Goal: Task Accomplishment & Management: Manage account settings

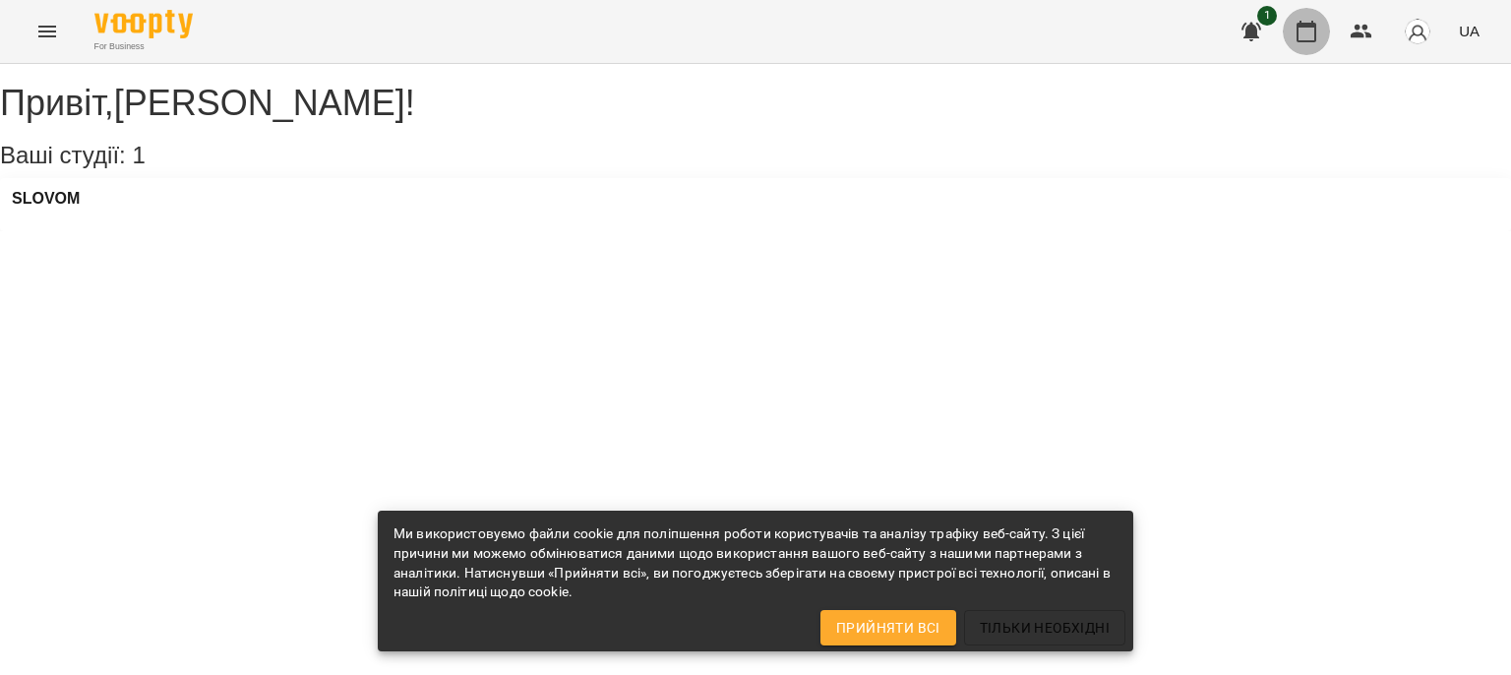
click at [1302, 35] on icon "button" at bounding box center [1306, 32] width 24 height 24
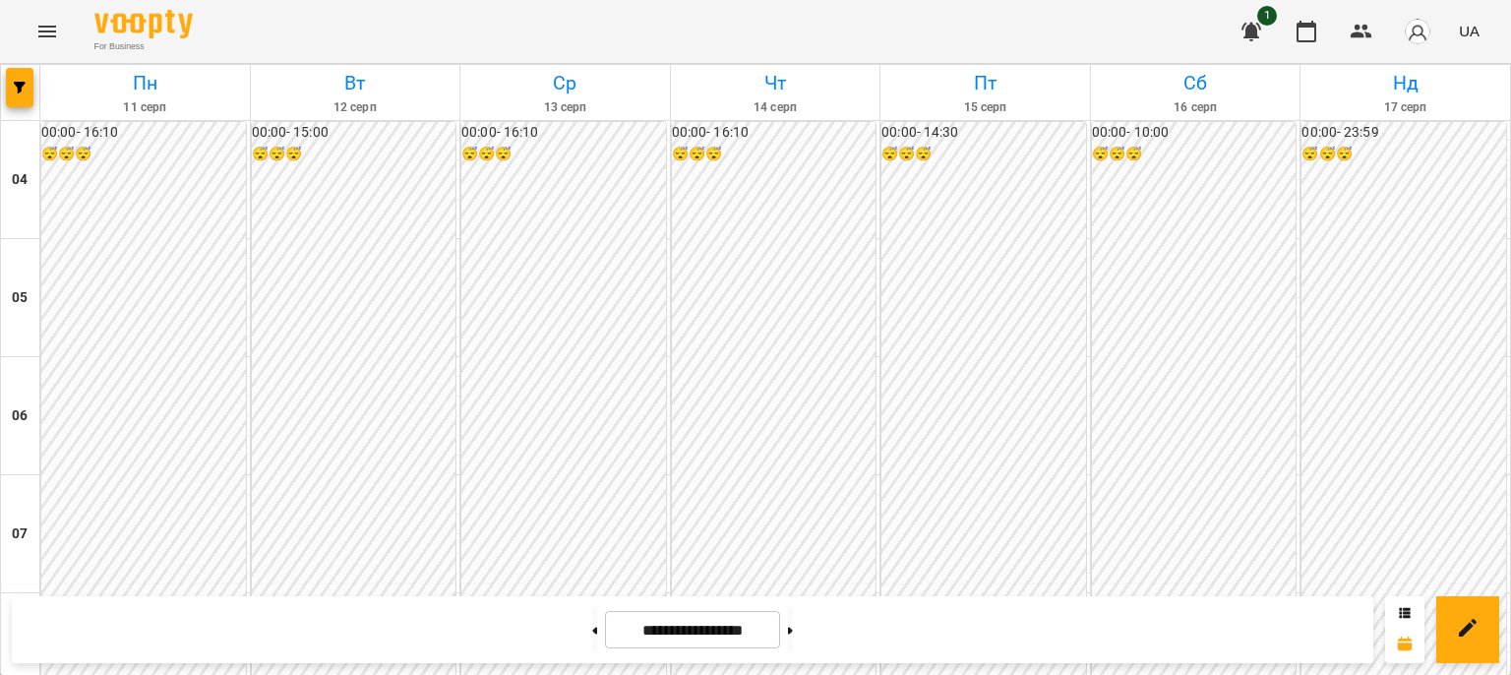
scroll to position [1361, 0]
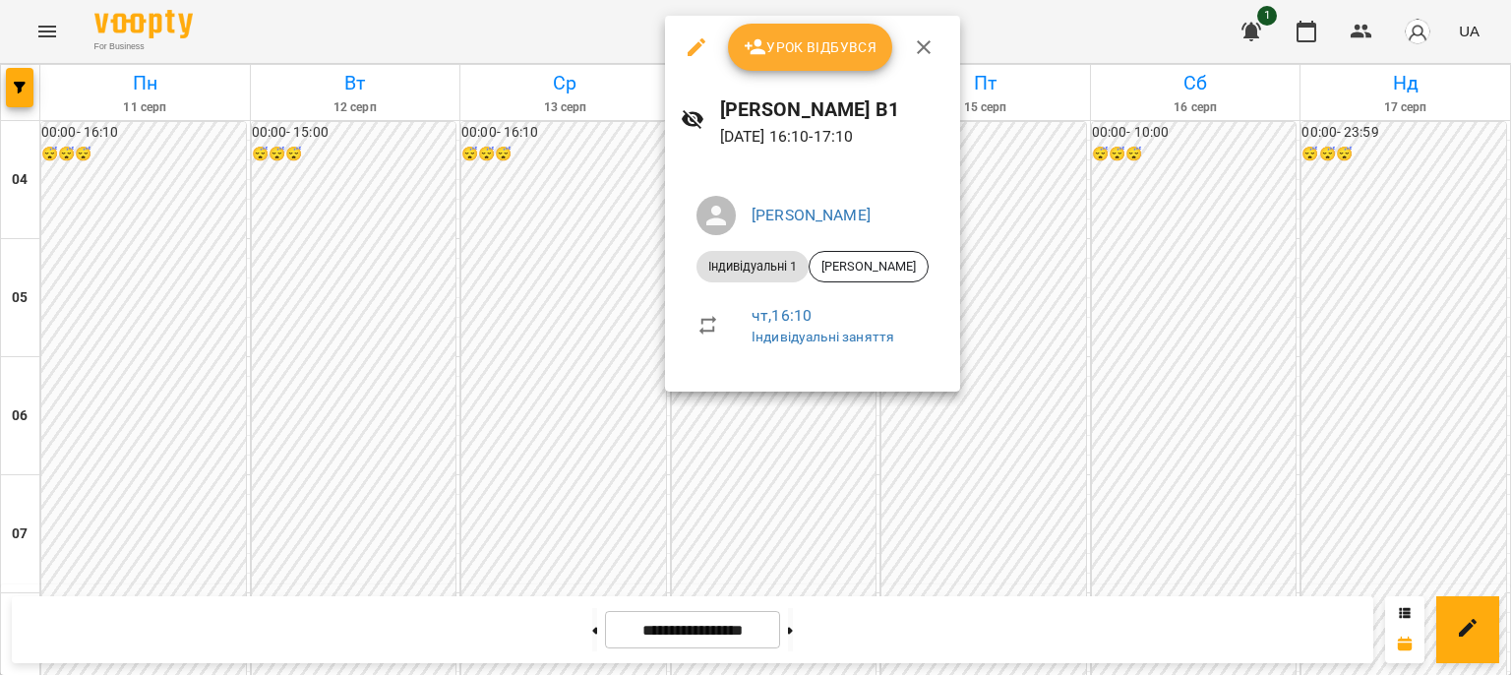
click at [773, 46] on span "Урок відбувся" at bounding box center [810, 47] width 134 height 24
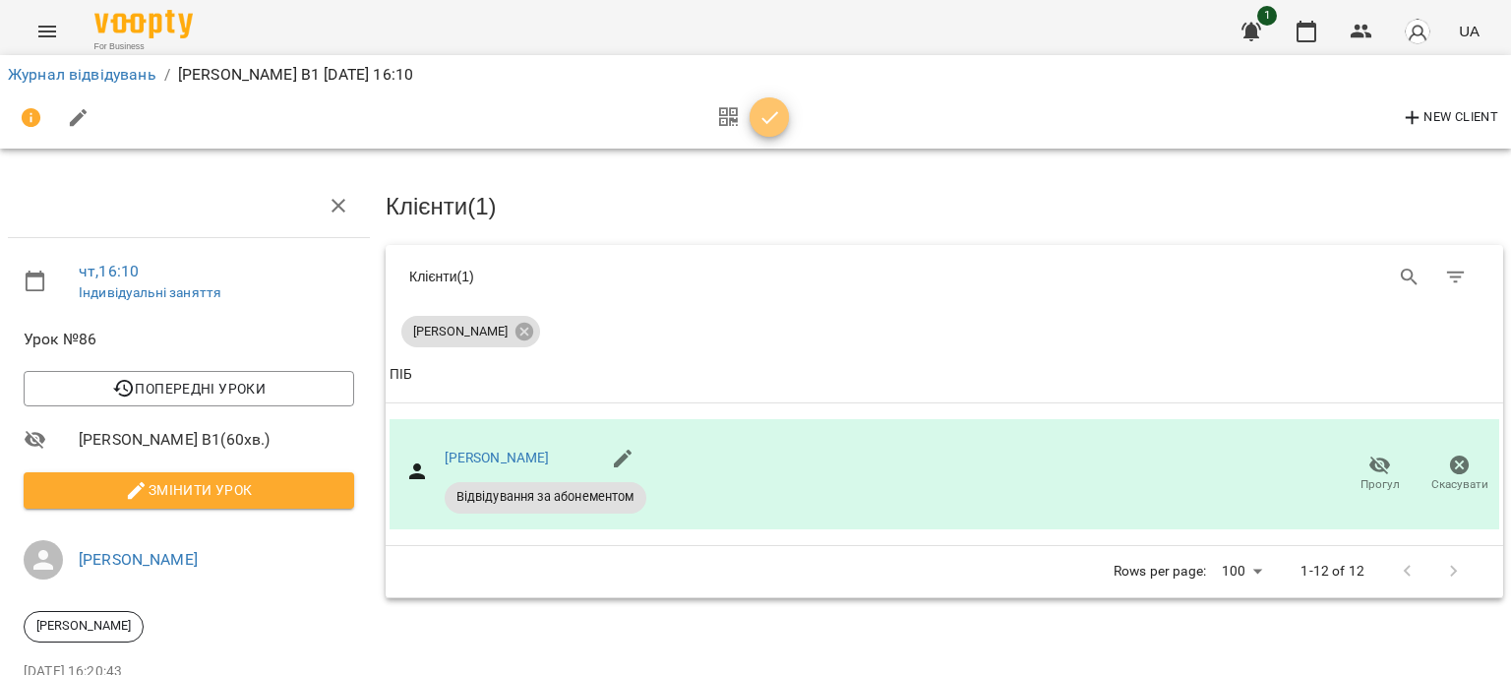
click at [764, 122] on icon "button" at bounding box center [769, 117] width 17 height 13
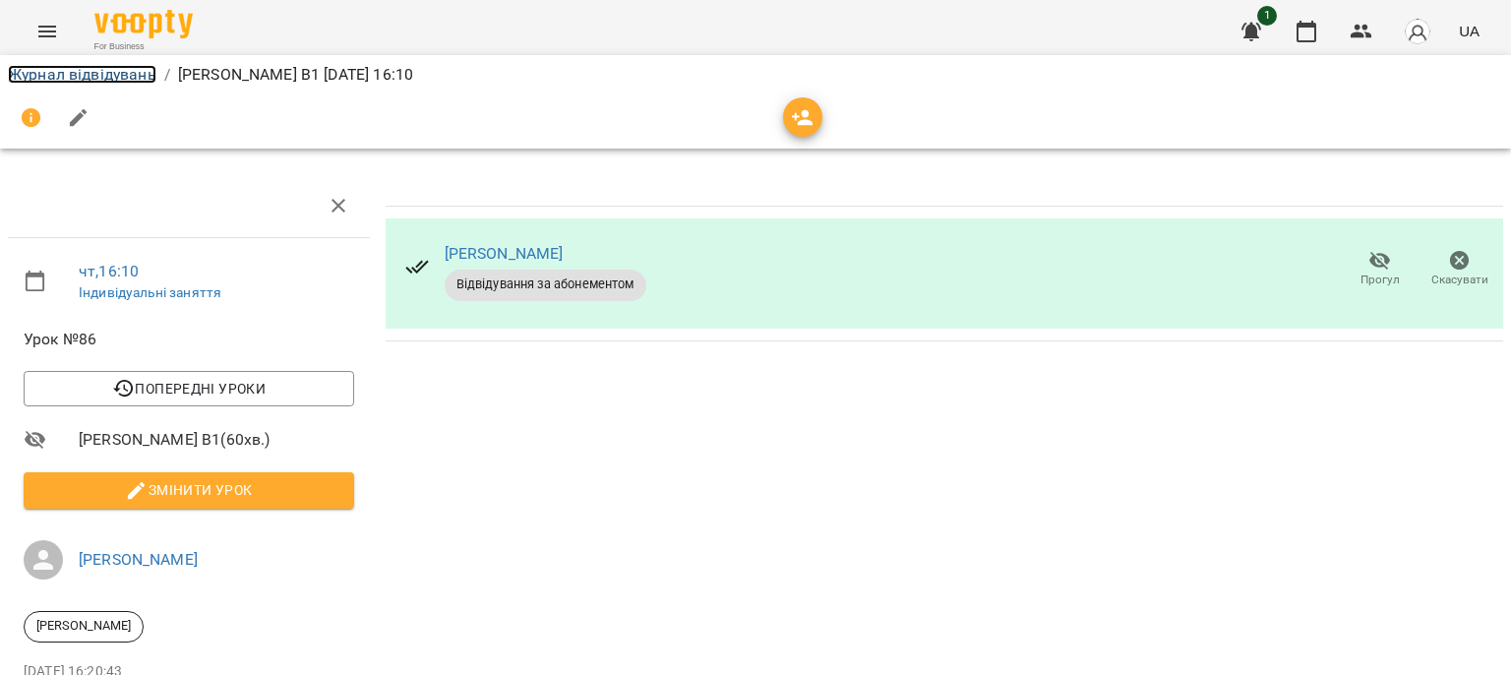
click at [132, 76] on link "Журнал відвідувань" at bounding box center [82, 74] width 148 height 19
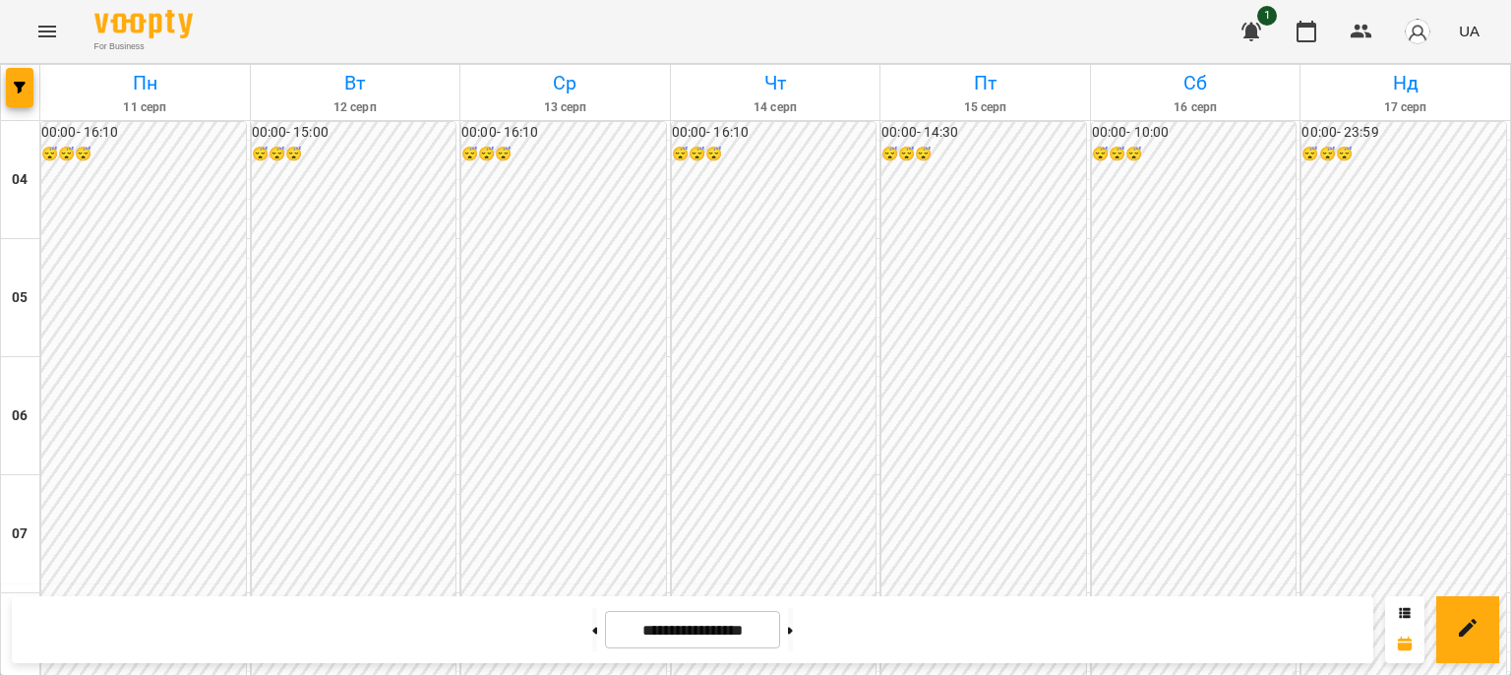
scroll to position [1588, 0]
